Goal: Find specific page/section: Find specific page/section

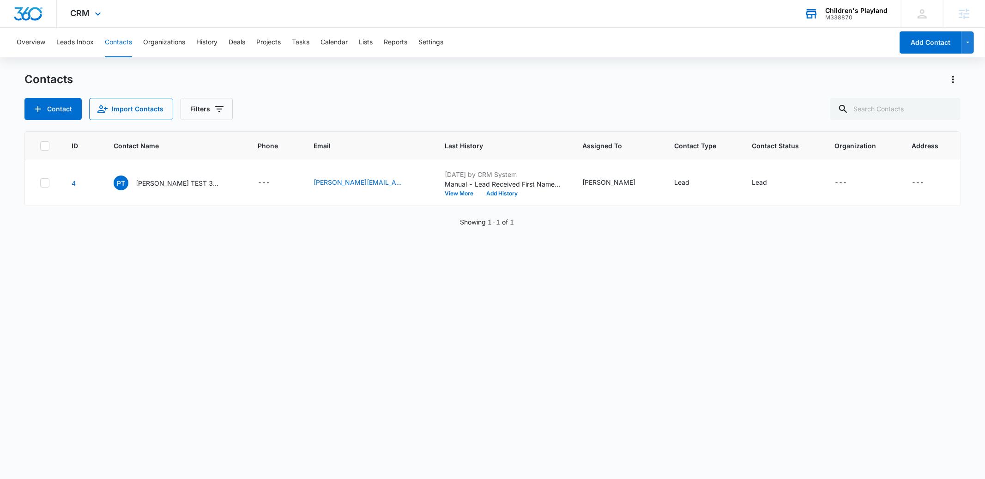
click at [870, 18] on div "M338870" at bounding box center [857, 17] width 62 height 6
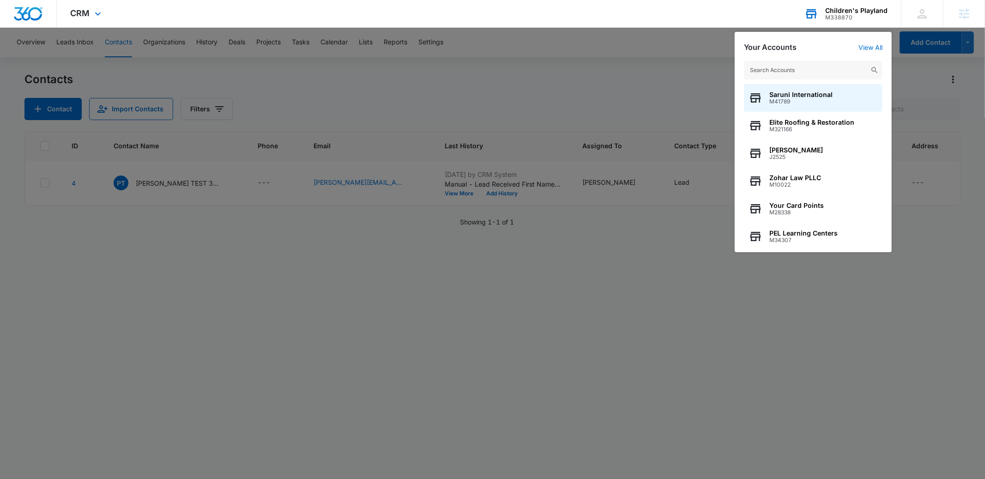
click at [802, 69] on input "text" at bounding box center [813, 70] width 139 height 18
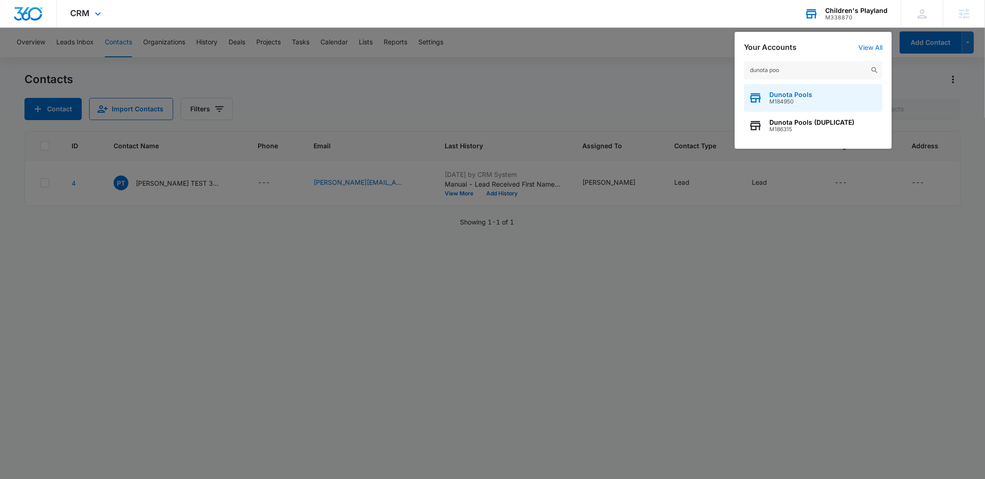
type input "dunota poo"
click at [800, 98] on span "M184950" at bounding box center [791, 101] width 43 height 6
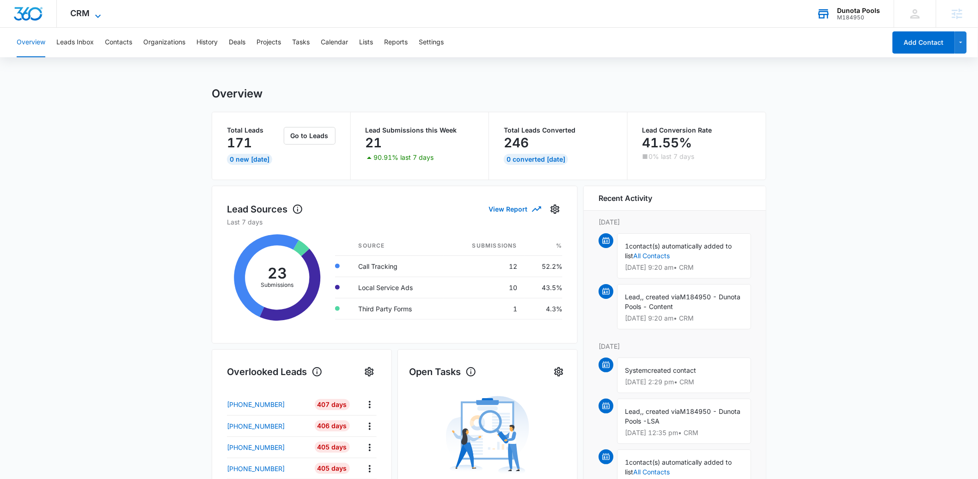
click at [88, 13] on span "CRM" at bounding box center [80, 13] width 19 height 10
click at [91, 9] on div "CRM Apps Reputation Websites Forms CRM Email Social Payments POS Content Ads In…" at bounding box center [87, 13] width 61 height 27
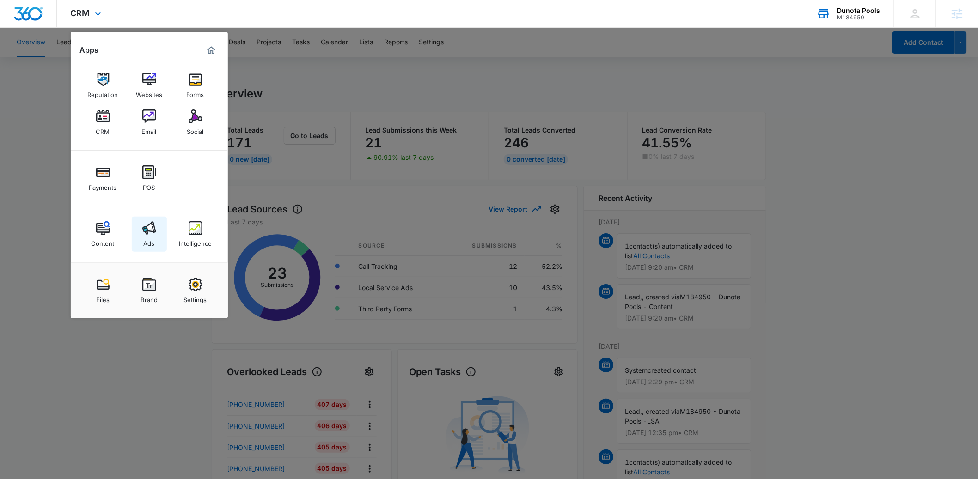
click at [150, 224] on img at bounding box center [149, 228] width 14 height 14
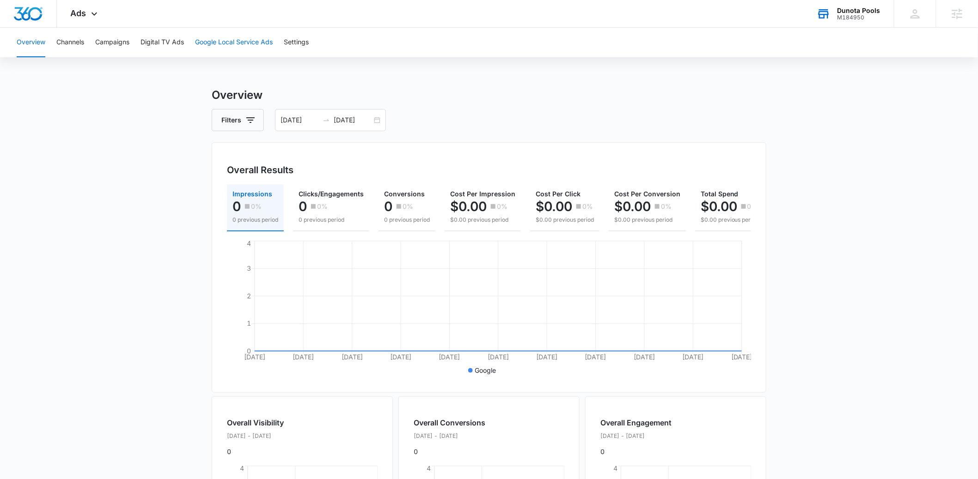
click at [225, 42] on button "Google Local Service Ads" at bounding box center [234, 43] width 78 height 30
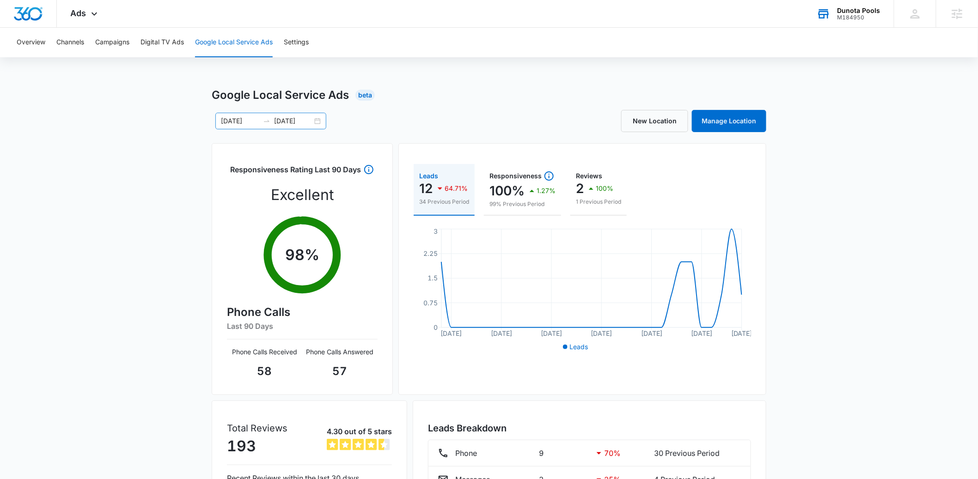
click at [238, 122] on input "[DATE]" at bounding box center [240, 121] width 38 height 10
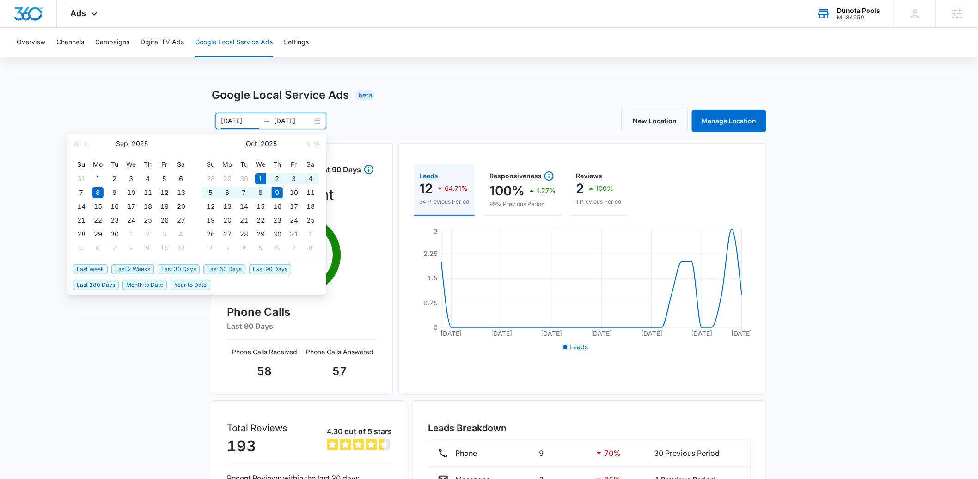
click at [139, 284] on span "Month to Date" at bounding box center [144, 285] width 44 height 10
type input "[DATE]"
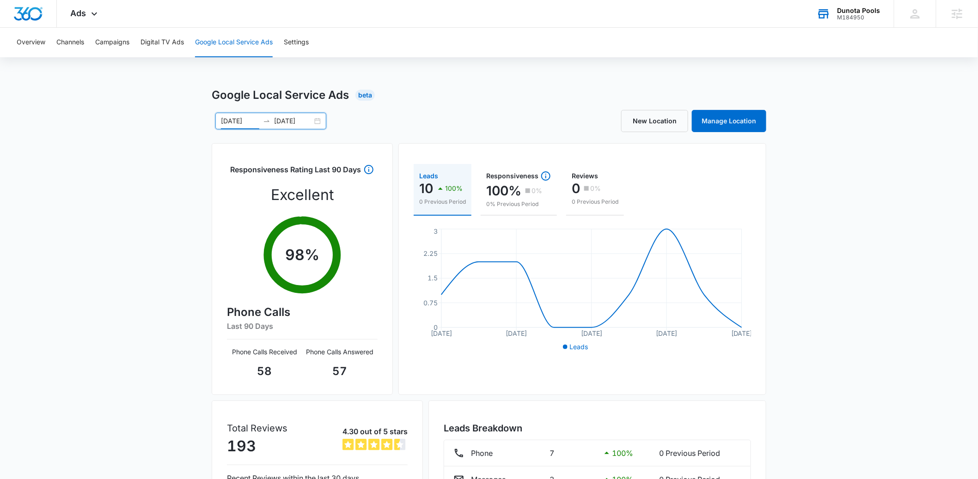
click at [857, 15] on div "M184950" at bounding box center [858, 17] width 43 height 6
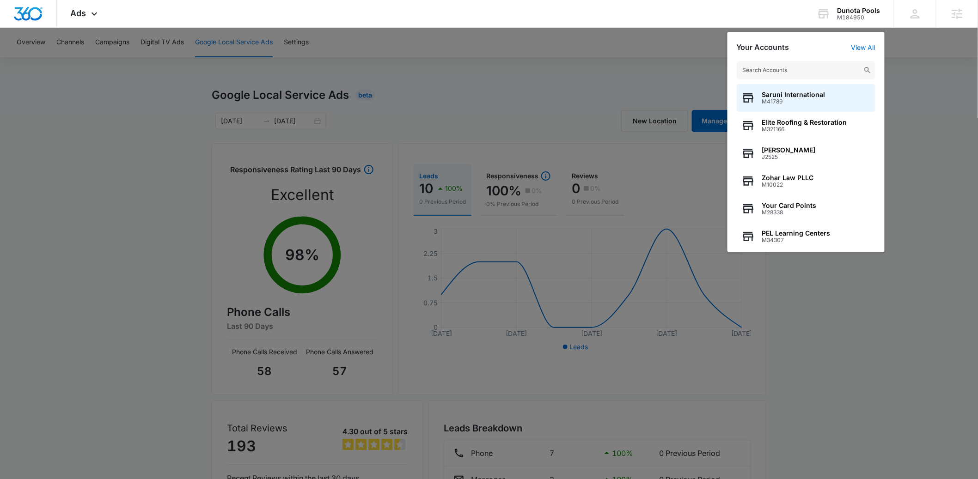
click at [786, 68] on input "text" at bounding box center [805, 70] width 139 height 18
type input "mayo"
click at [783, 96] on span "Mayo Auction and Realty, Inc." at bounding box center [809, 94] width 94 height 7
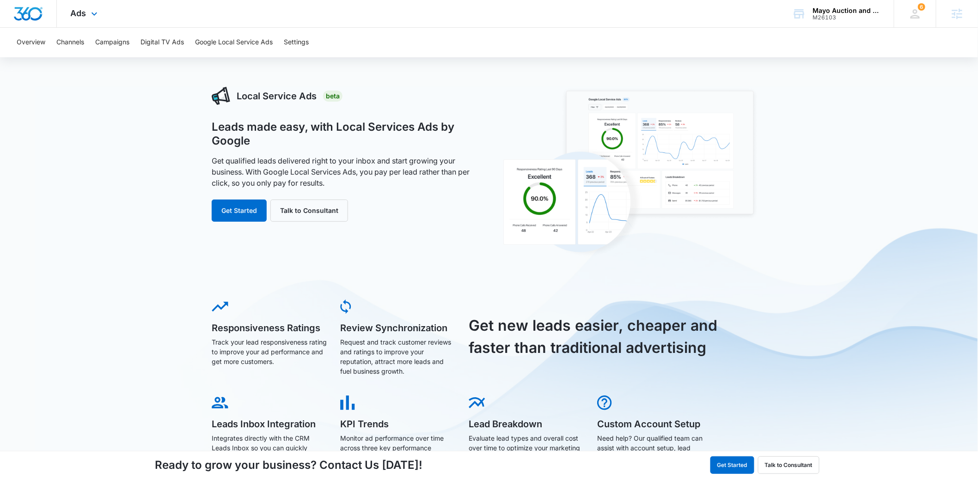
click at [81, 19] on div "Ads Apps Reputation Websites Forms CRM Email Social Shop Payments POS Content A…" at bounding box center [85, 13] width 57 height 27
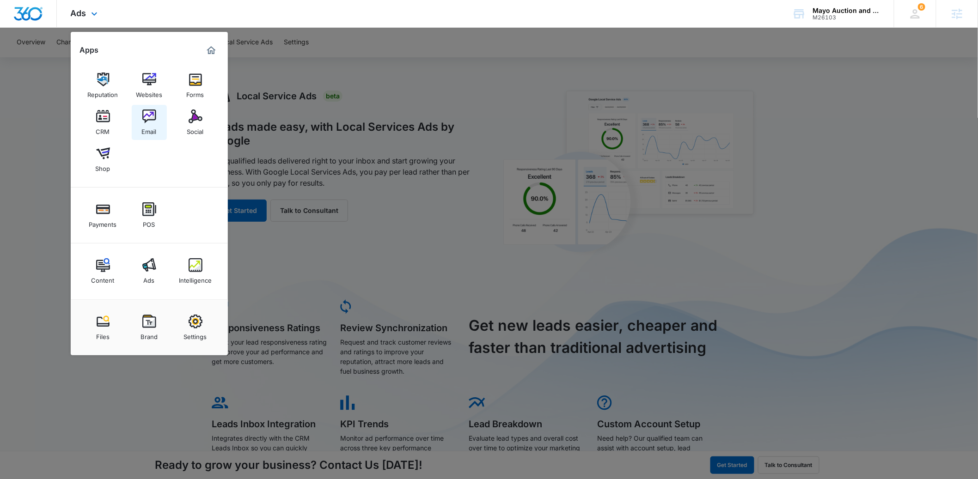
click at [146, 124] on div "Email" at bounding box center [149, 129] width 15 height 12
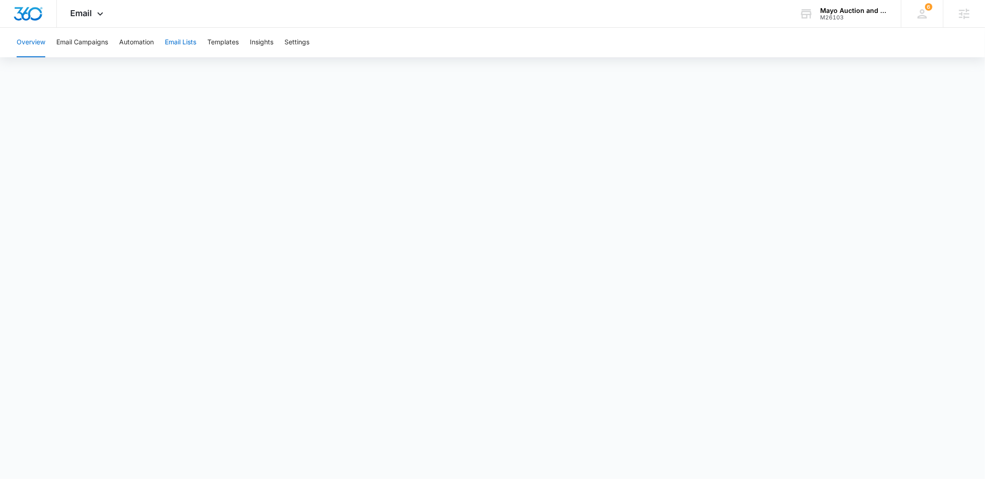
click at [177, 45] on button "Email Lists" at bounding box center [180, 43] width 31 height 30
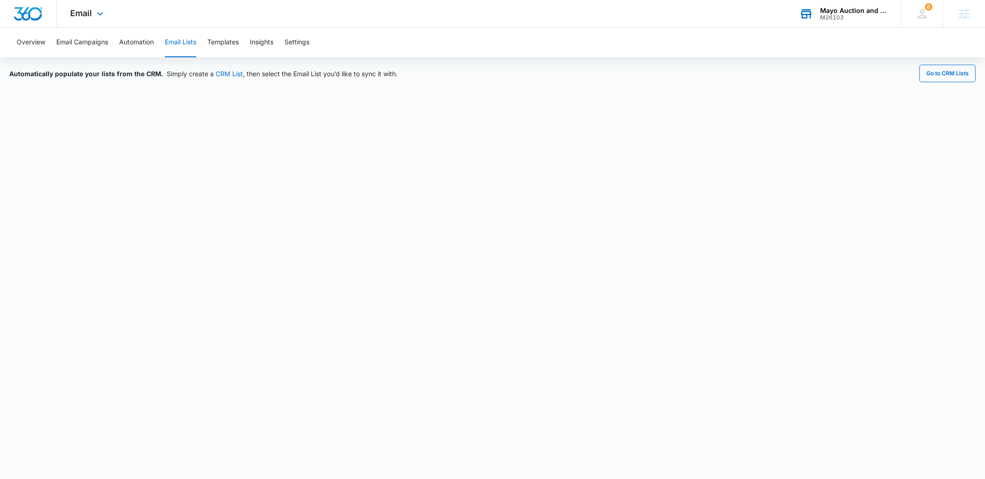
click at [828, 17] on div "M26103" at bounding box center [853, 17] width 67 height 6
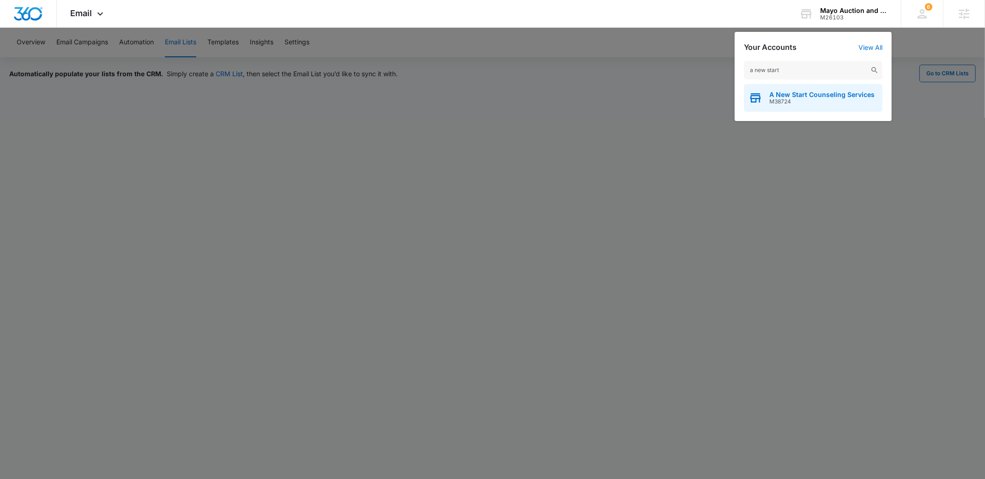
type input "a new start"
click at [808, 98] on span "M38724" at bounding box center [822, 101] width 105 height 6
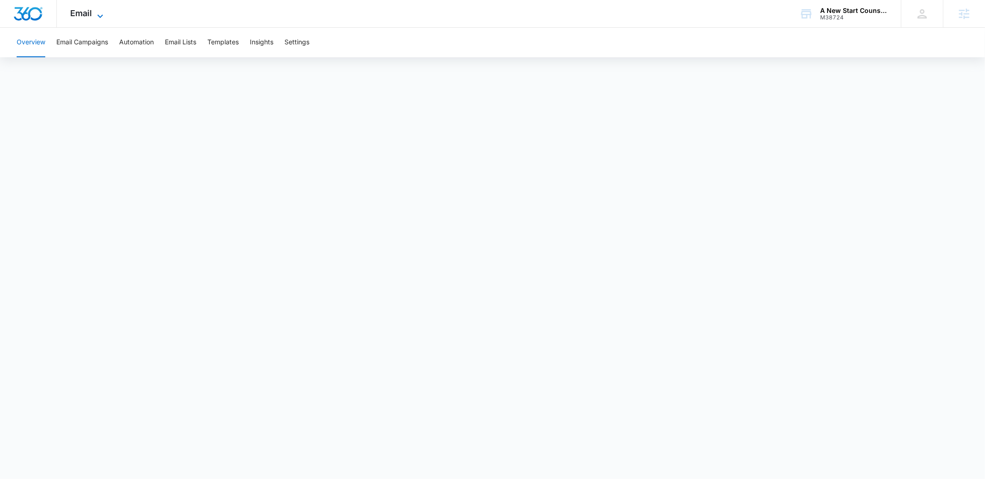
click at [86, 15] on span "Email" at bounding box center [82, 13] width 22 height 10
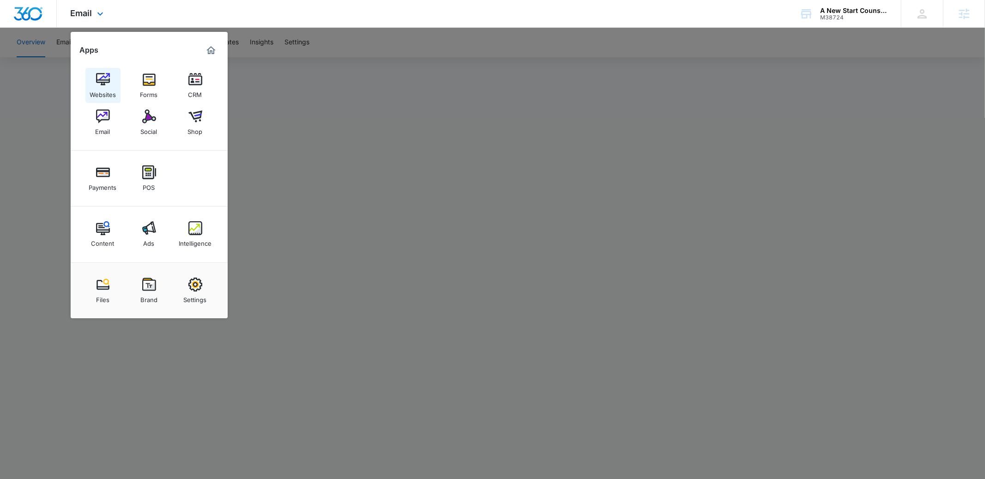
click at [97, 87] on div "Websites" at bounding box center [103, 92] width 26 height 12
